Goal: Task Accomplishment & Management: Manage account settings

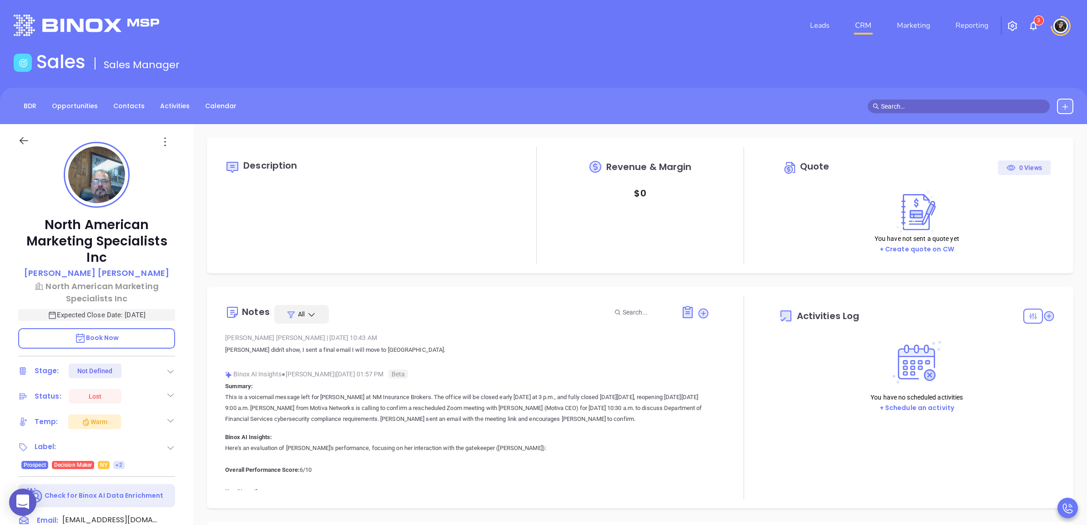
type input "10:00 am"
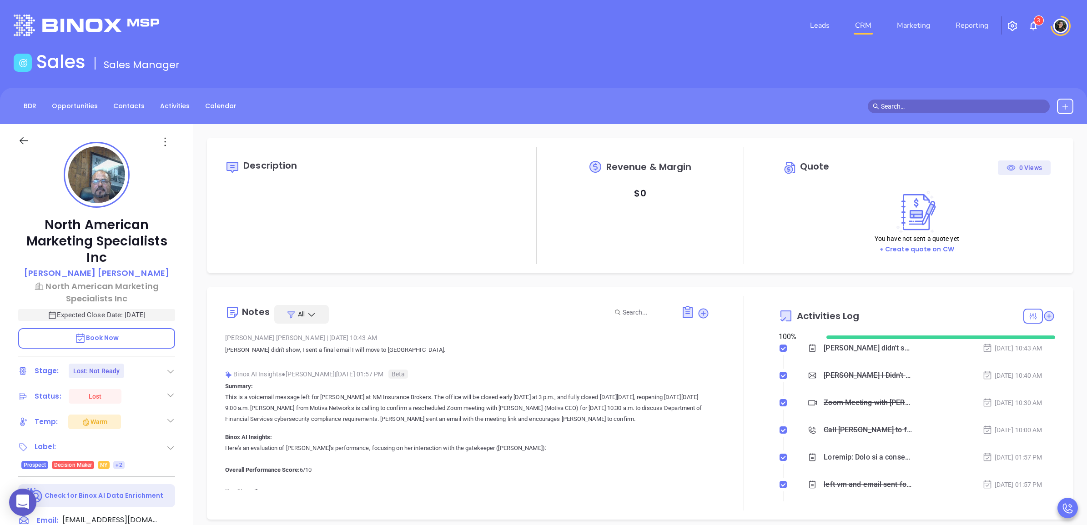
type input "08/14/2025"
type input "Wendy Hernandez"
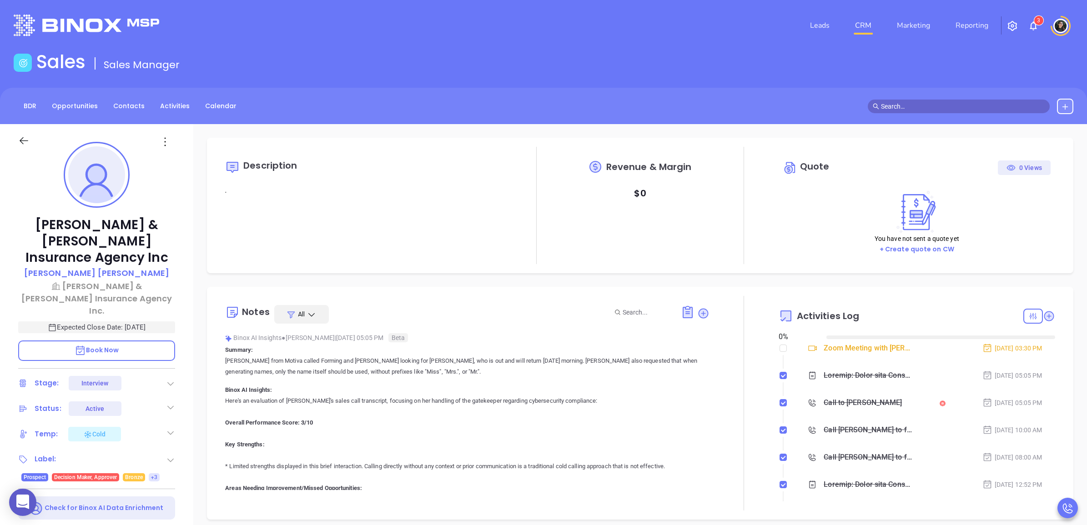
type input "08/14/2025"
type input "Wendy Hernandez"
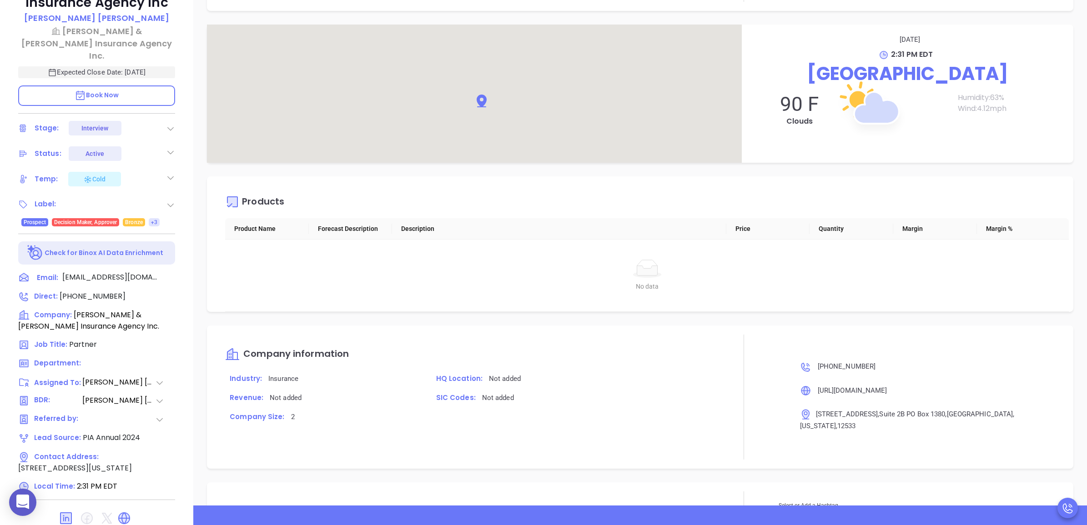
scroll to position [1039, 0]
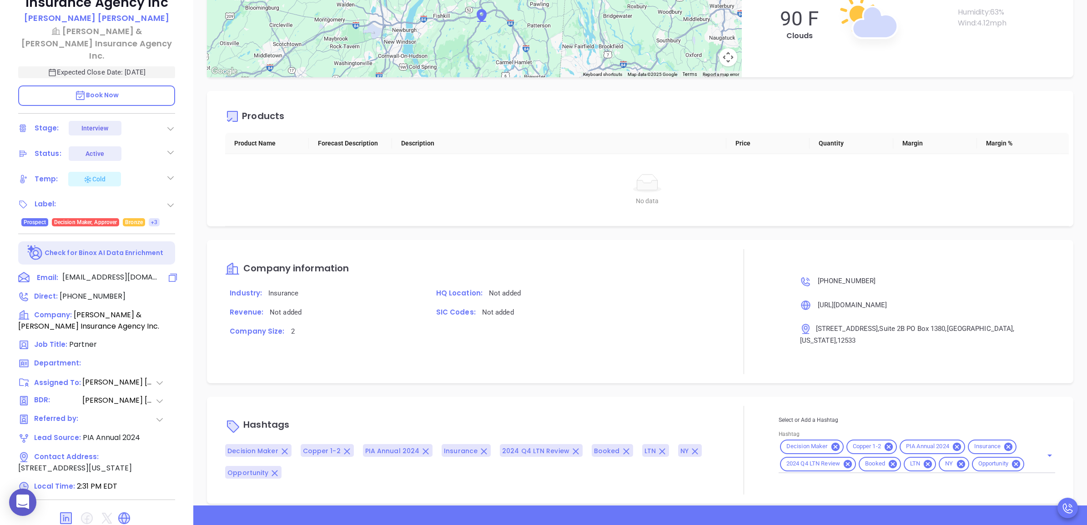
click at [167, 272] on icon at bounding box center [172, 277] width 11 height 11
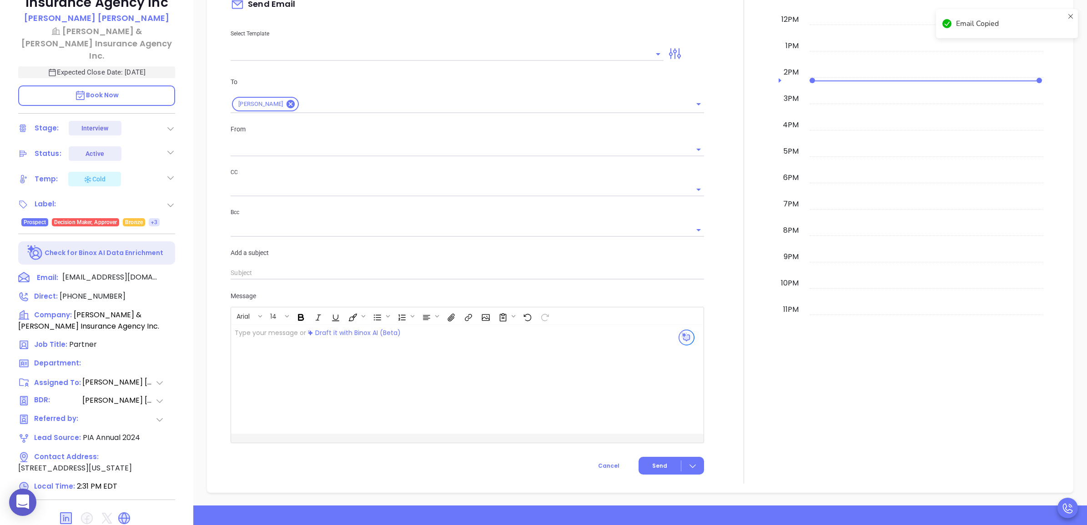
scroll to position [124, 0]
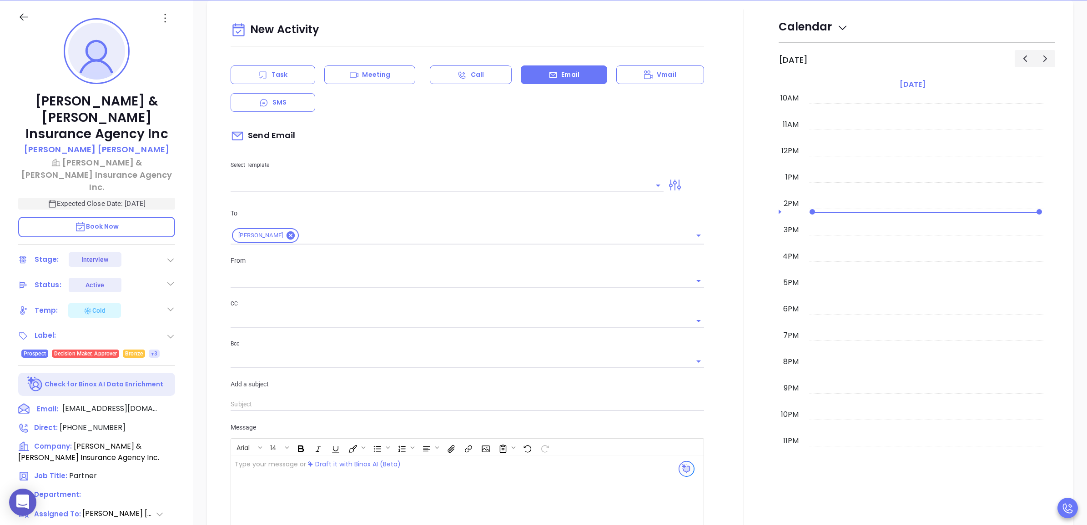
type input "[PERSON_NAME]"
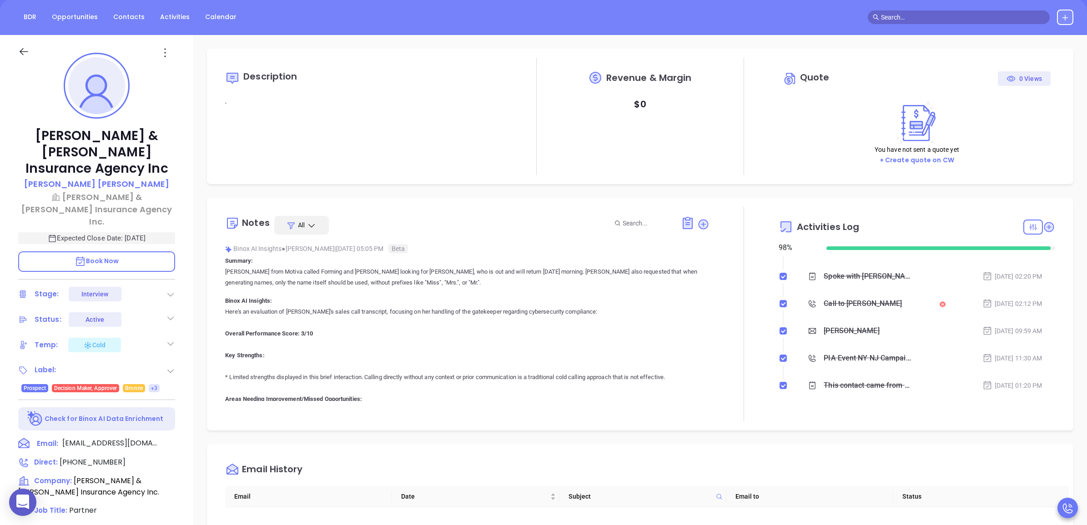
scroll to position [0, 0]
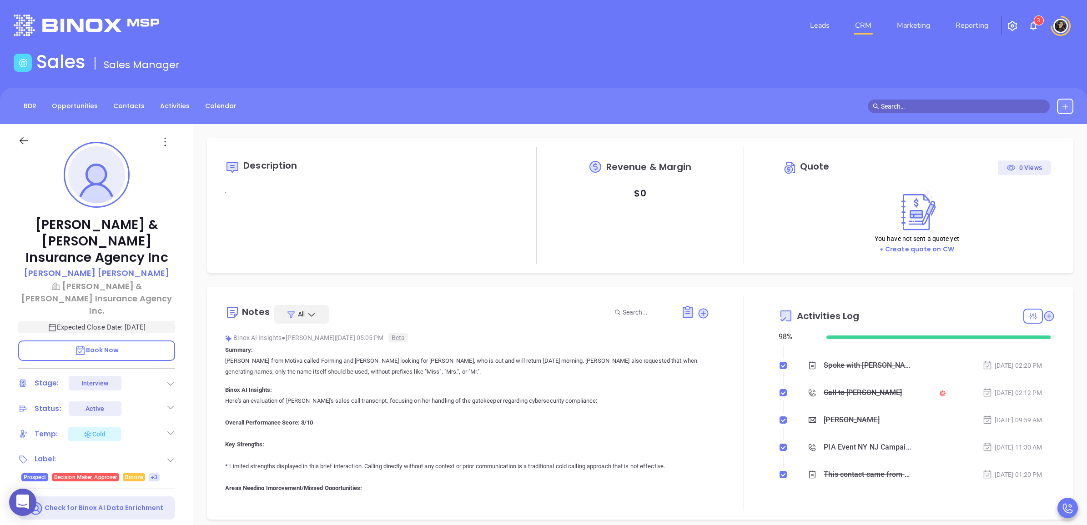
drag, startPoint x: 699, startPoint y: 301, endPoint x: 702, endPoint y: 314, distance: 13.6
click at [699, 302] on div "Notes All Binox AI Insights ● Vicky Mendoza | Aug 12, 2025 05:05 PM Beta Summar…" at bounding box center [467, 403] width 484 height 215
click at [702, 314] on icon at bounding box center [703, 313] width 9 height 9
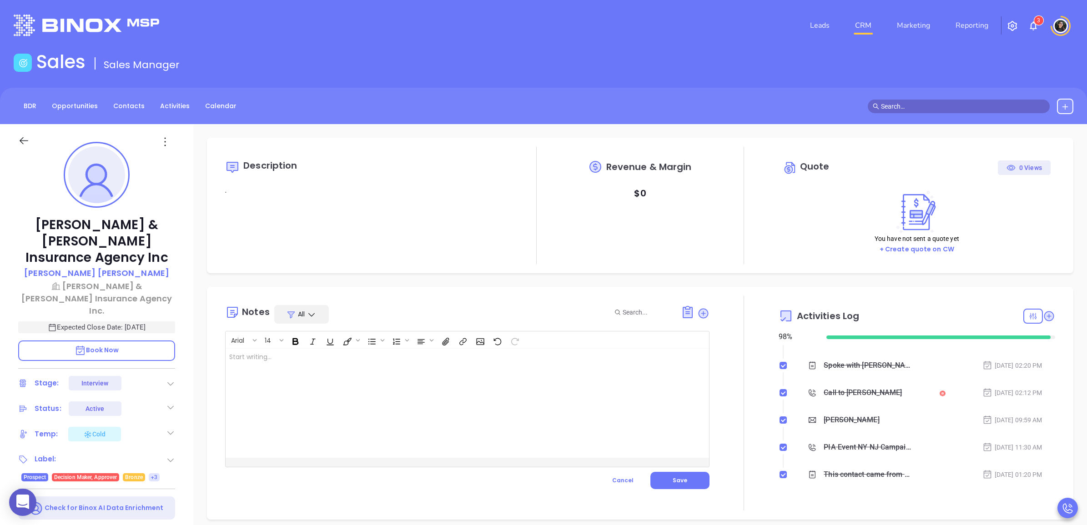
drag, startPoint x: 423, startPoint y: 399, endPoint x: 426, endPoint y: 390, distance: 9.2
click at [423, 399] on div at bounding box center [450, 403] width 449 height 109
click at [673, 481] on span "Save" at bounding box center [680, 481] width 15 height 8
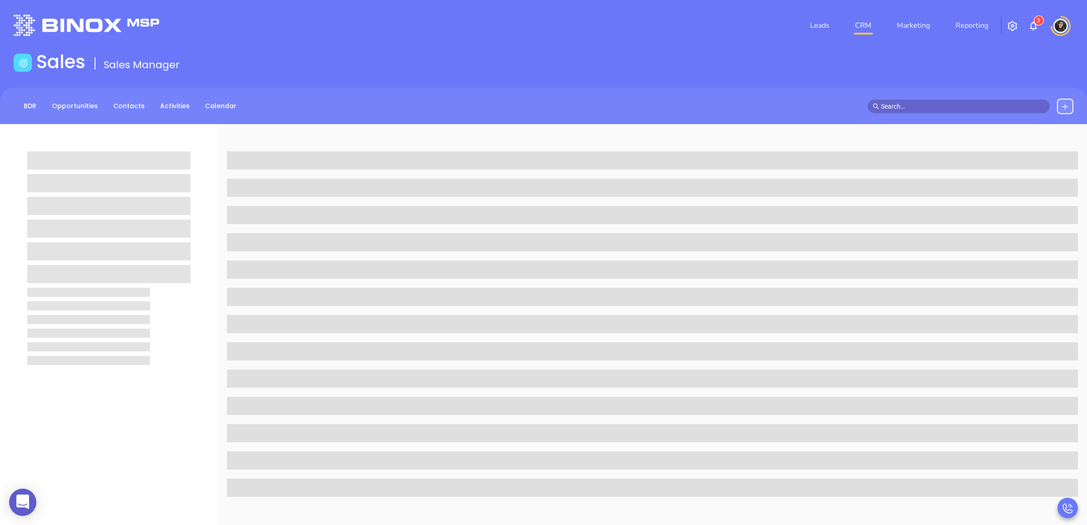
click at [437, 55] on div "Sales Sales Manager" at bounding box center [543, 63] width 1071 height 25
click at [812, 77] on main "Sales Sales Manager BDR Opportunities Contacts Activities Calendar Call Now Cal…" at bounding box center [543, 416] width 1087 height 730
click at [837, 49] on header "Leads CRM Marketing Reporting 3 Financial Leads Leads" at bounding box center [544, 25] width 1060 height 51
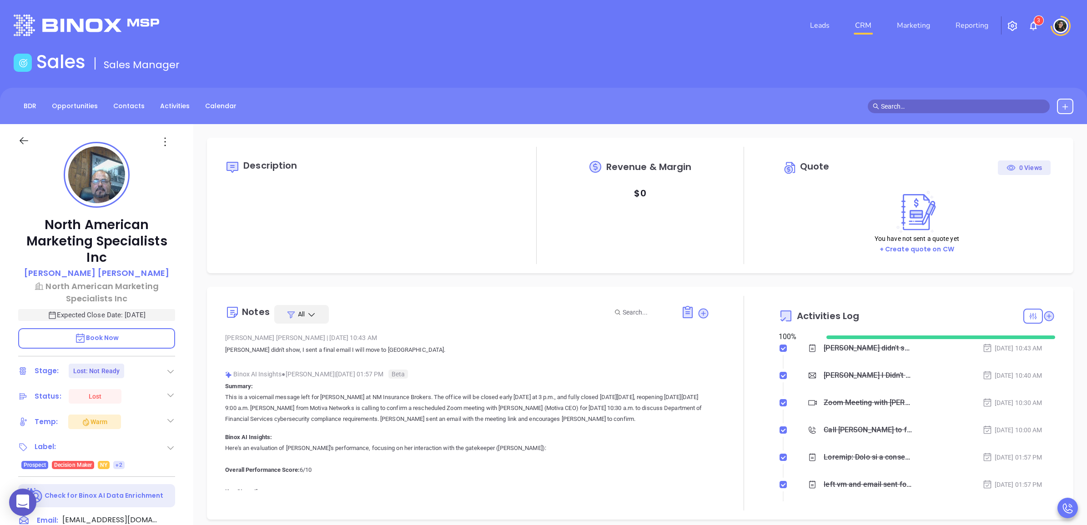
type input "[DATE]"
type input "[PERSON_NAME]"
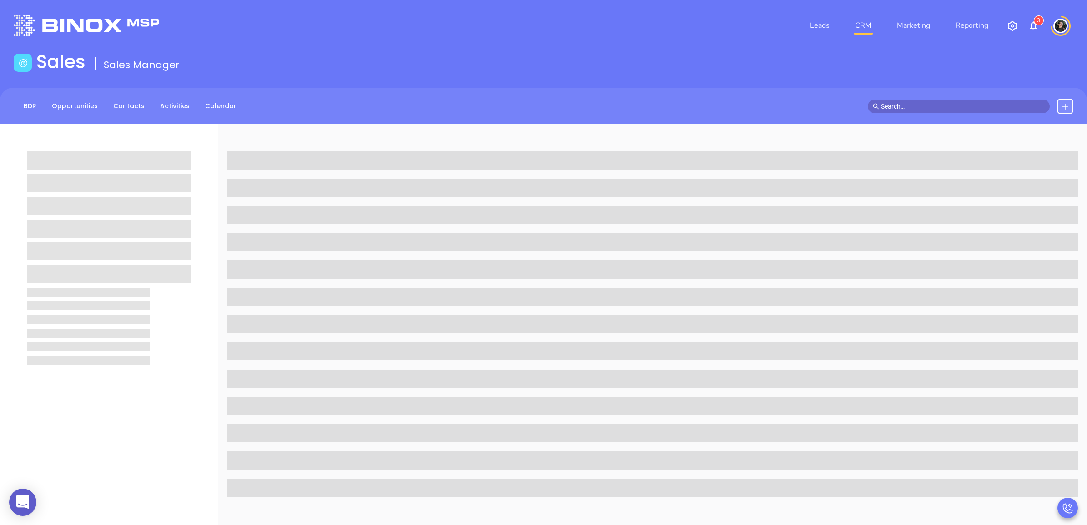
click at [524, 93] on div "BDR Opportunities Contacts Activities Calendar" at bounding box center [543, 106] width 1087 height 36
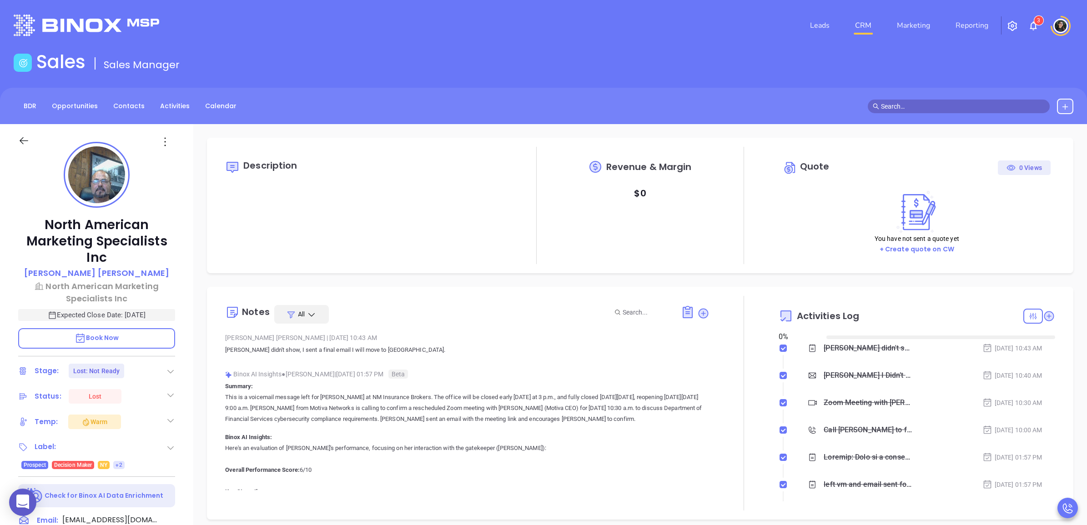
type input "[DATE]"
type input "[PERSON_NAME]"
click at [701, 314] on icon at bounding box center [703, 313] width 9 height 9
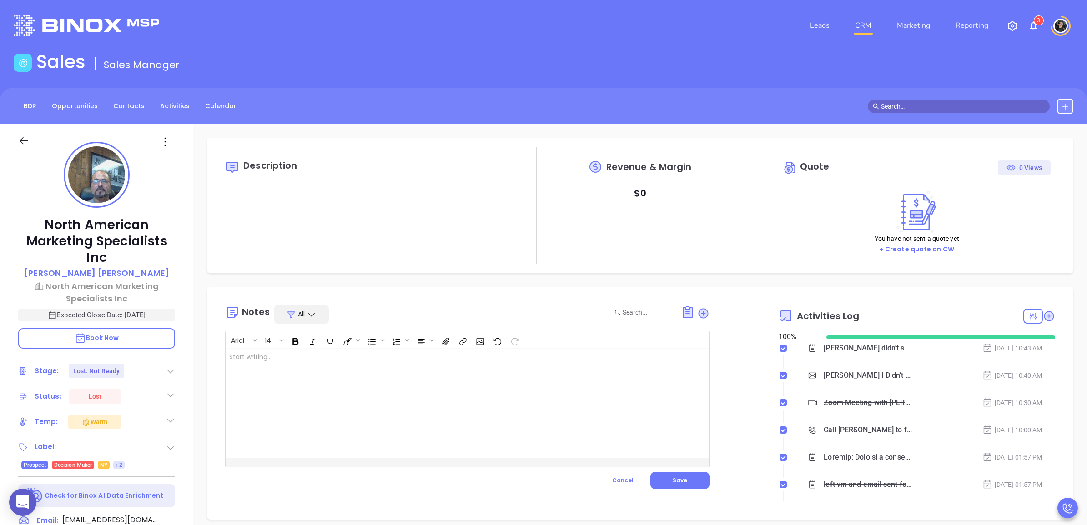
click at [380, 380] on div at bounding box center [450, 403] width 449 height 109
click at [676, 483] on span "Save" at bounding box center [680, 481] width 15 height 8
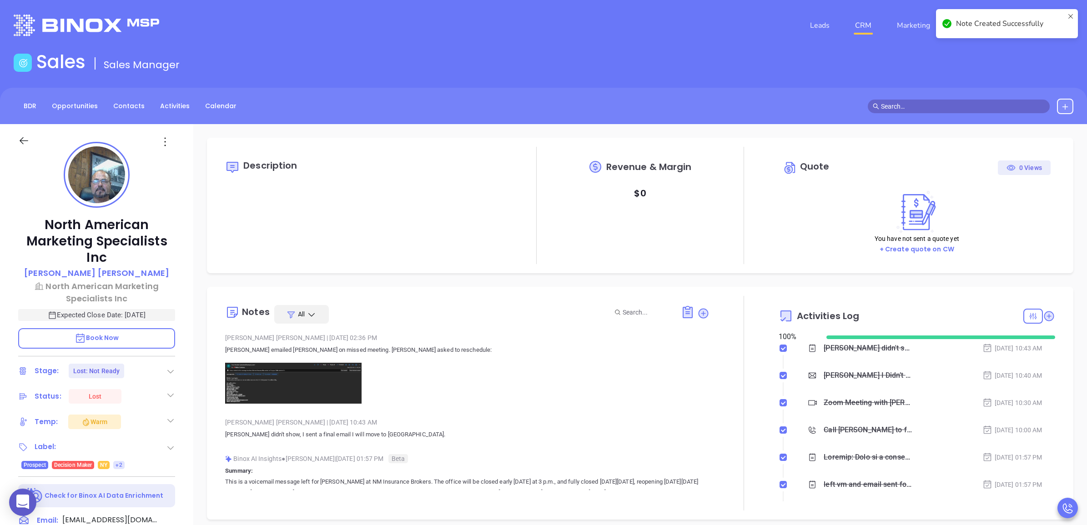
click at [293, 377] on img at bounding box center [293, 383] width 136 height 40
